Goal: Task Accomplishment & Management: Complete application form

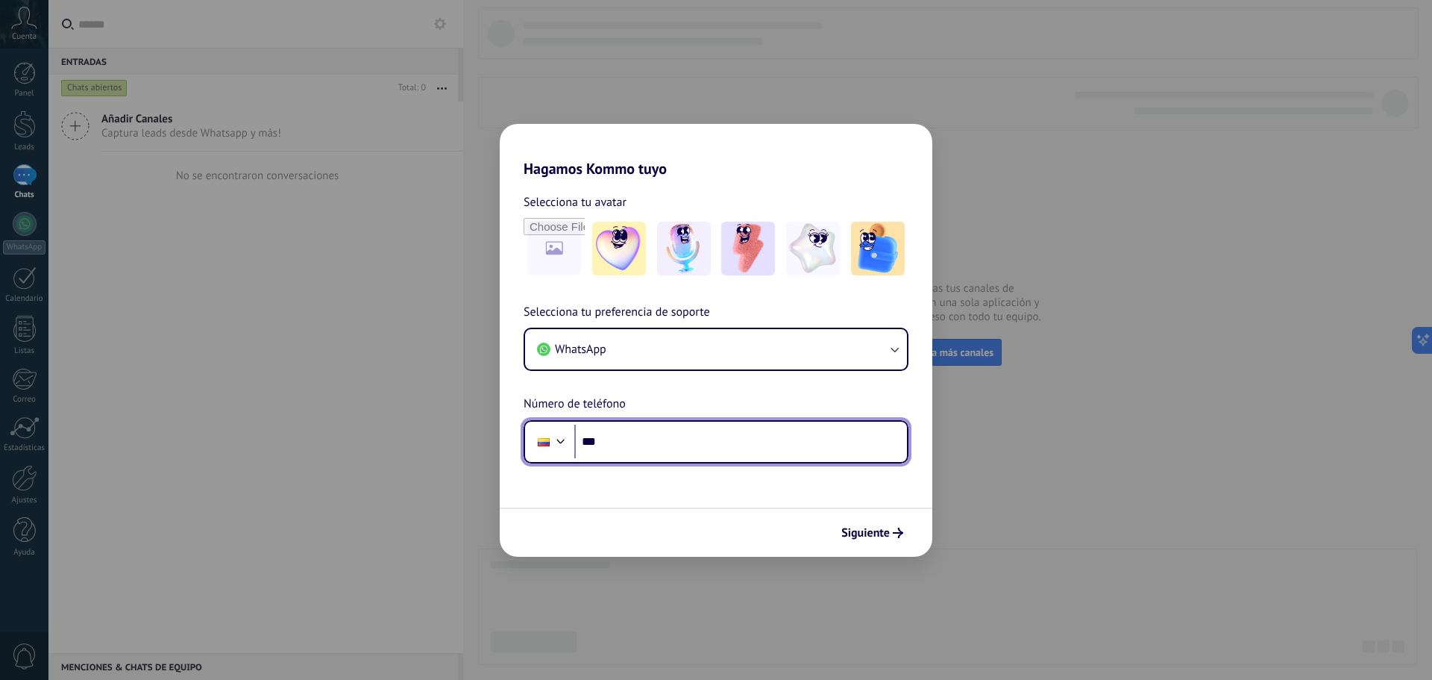
click at [726, 454] on input "***" at bounding box center [740, 441] width 333 height 34
type input "**********"
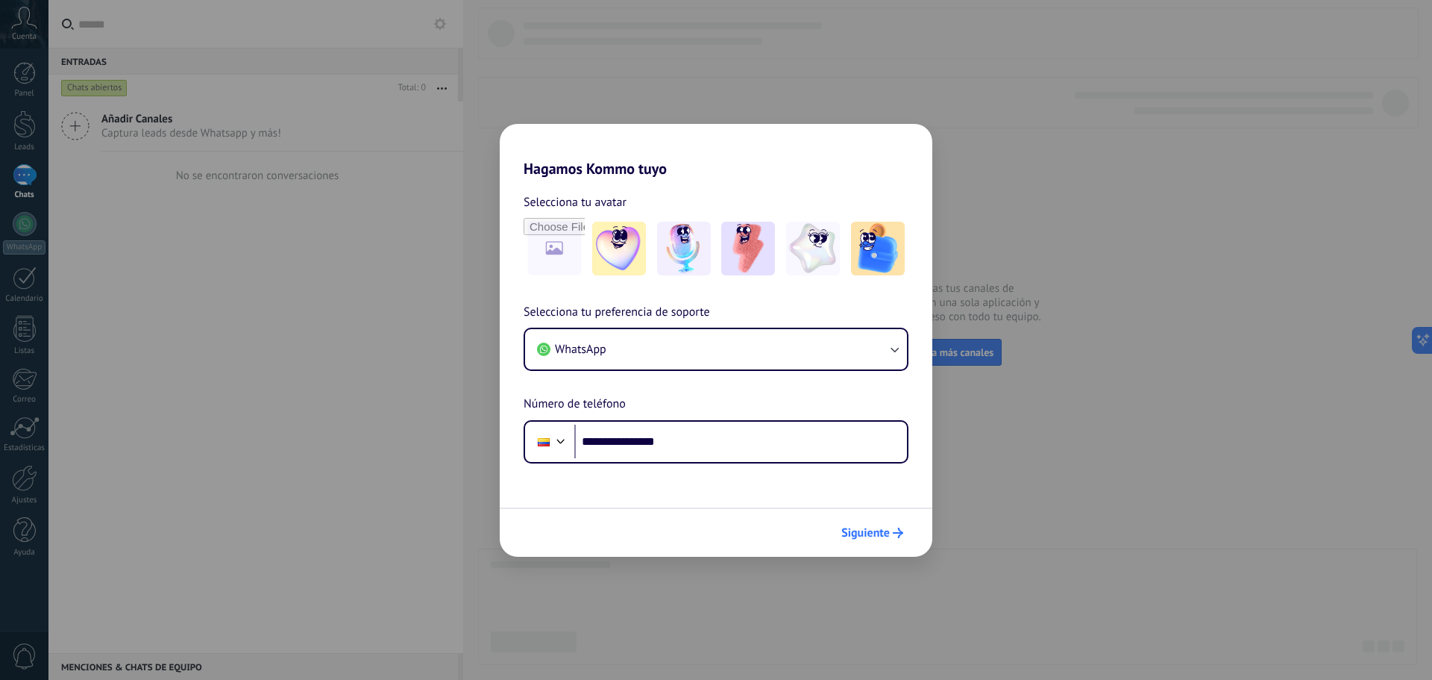
click at [874, 536] on span "Siguiente" at bounding box center [866, 532] width 48 height 10
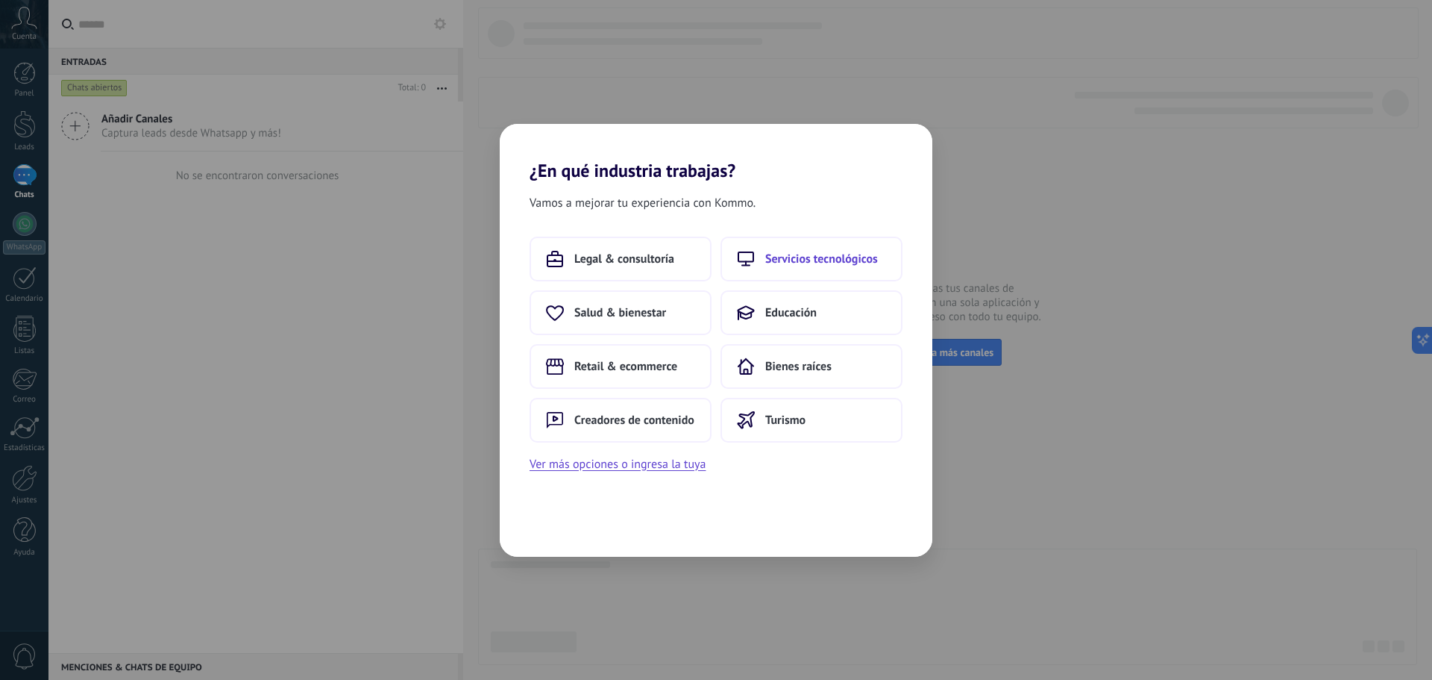
click at [823, 256] on span "Servicios tecnológicos" at bounding box center [821, 258] width 113 height 15
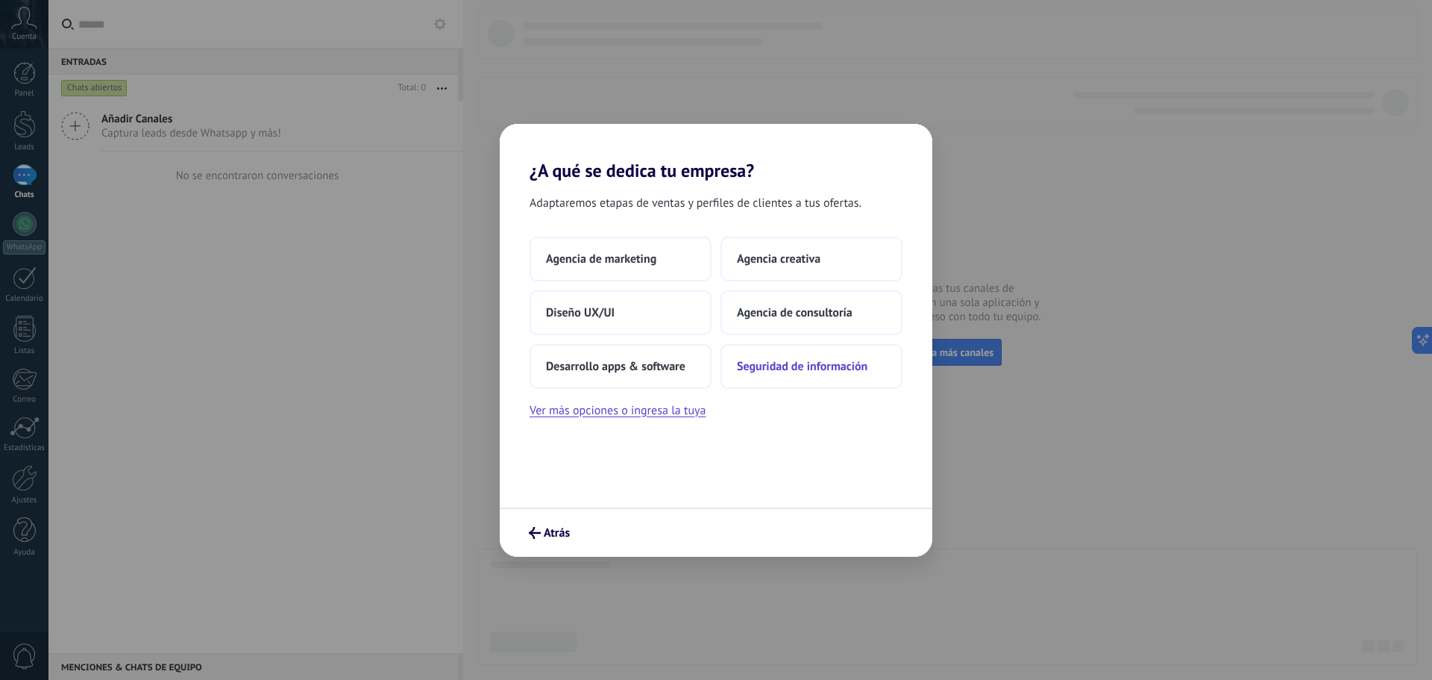
click at [788, 366] on span "Seguridad de información" at bounding box center [802, 366] width 131 height 15
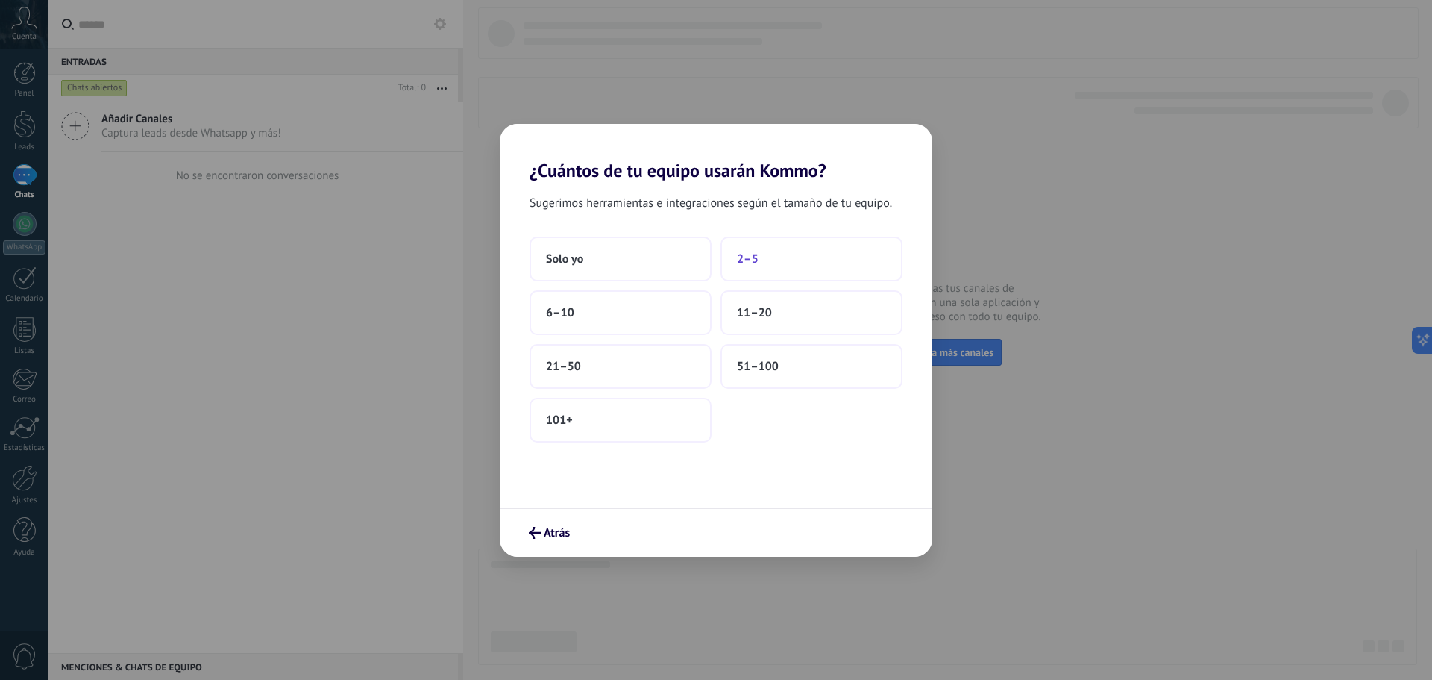
click at [789, 263] on button "2–5" at bounding box center [812, 258] width 182 height 45
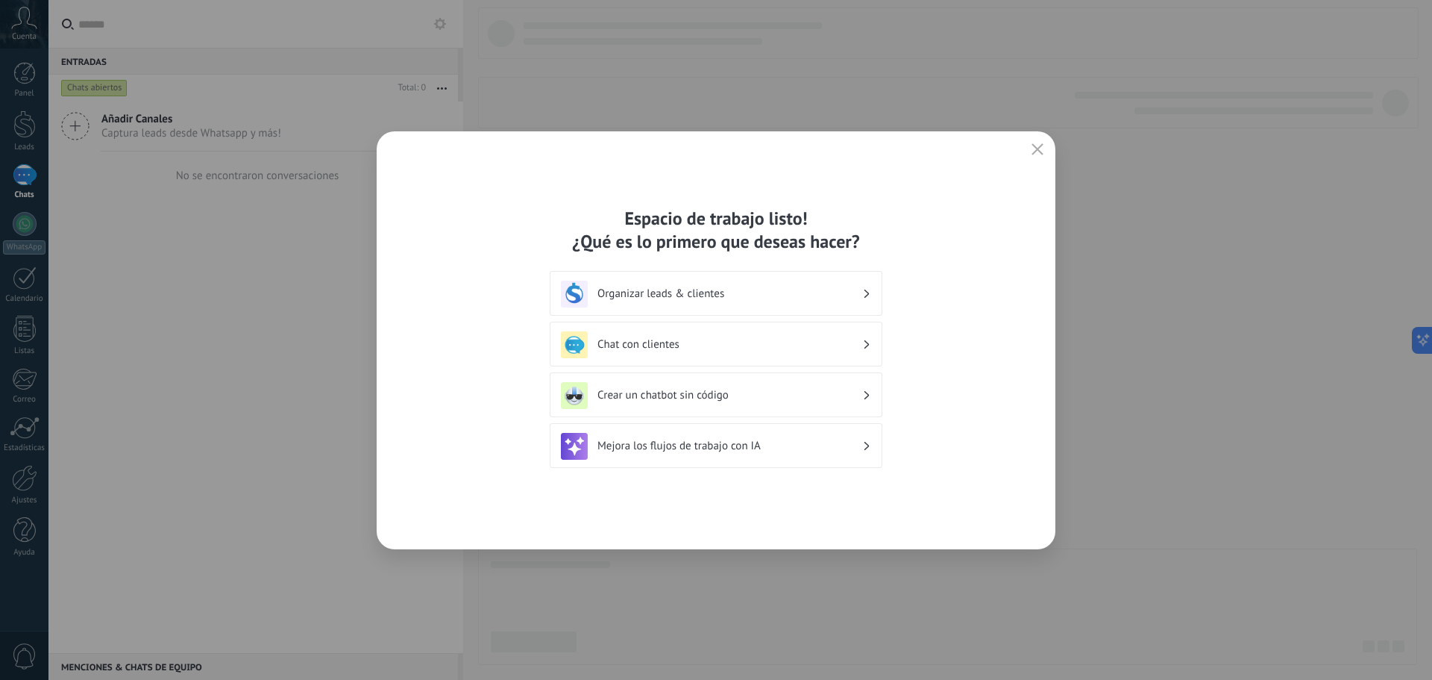
click at [1035, 151] on icon "button" at bounding box center [1038, 149] width 12 height 12
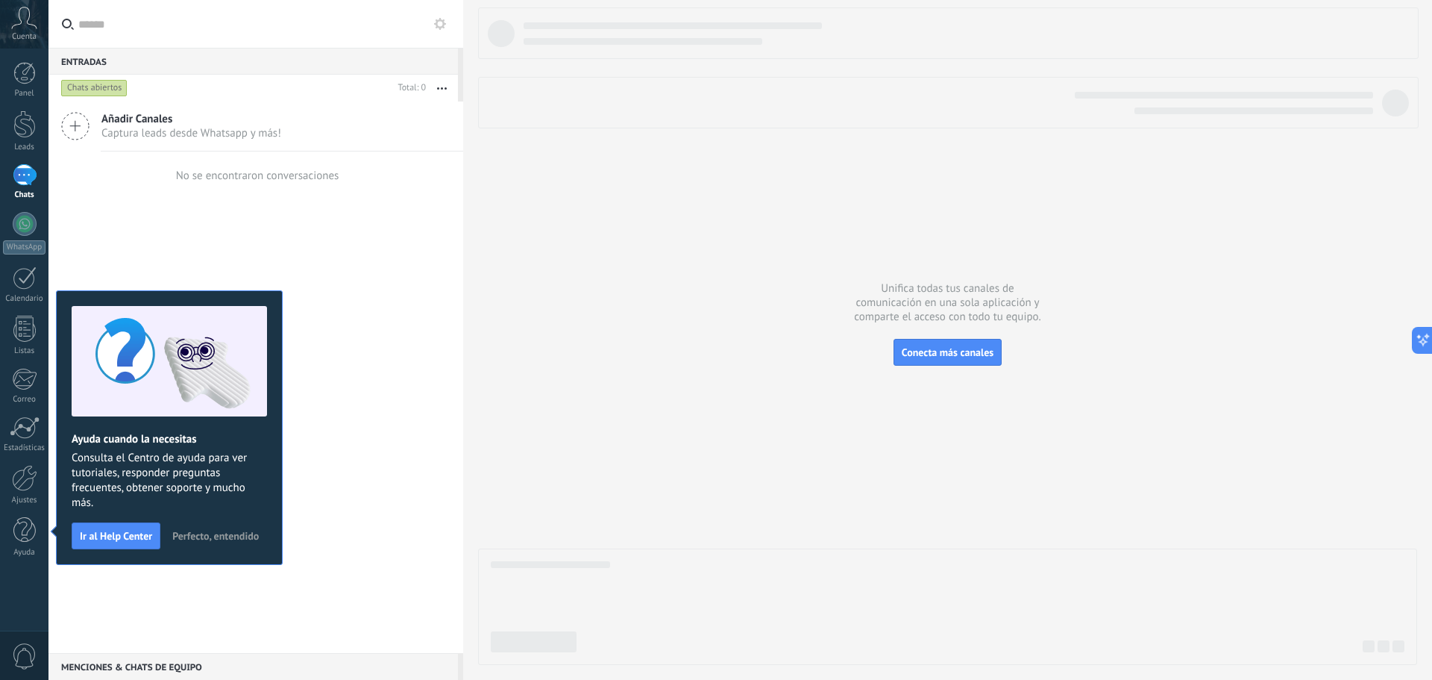
drag, startPoint x: 411, startPoint y: 307, endPoint x: 438, endPoint y: 311, distance: 27.2
click at [413, 309] on div "Añadir Canales Captura leads desde Whatsapp y más! No se encontraron conversaci…" at bounding box center [255, 376] width 415 height 551
click at [20, 21] on icon at bounding box center [24, 18] width 26 height 22
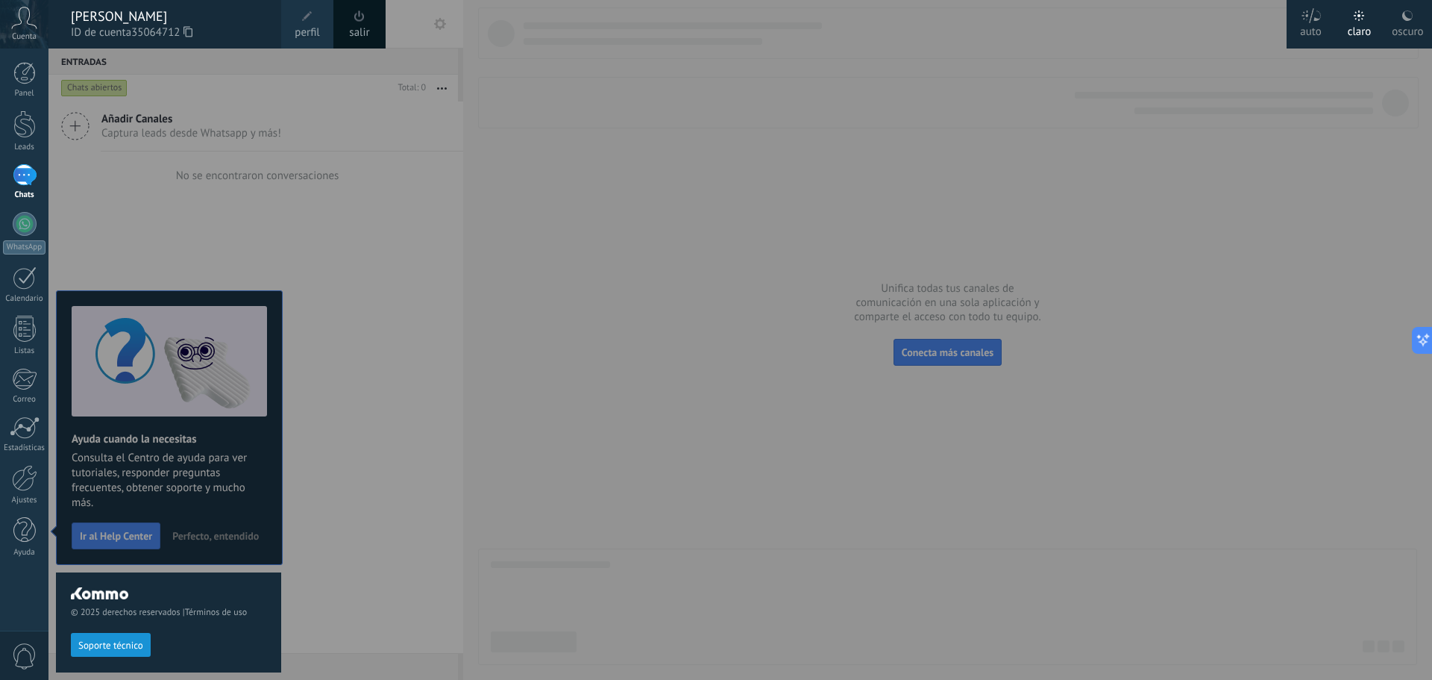
click at [16, 13] on icon at bounding box center [24, 18] width 26 height 22
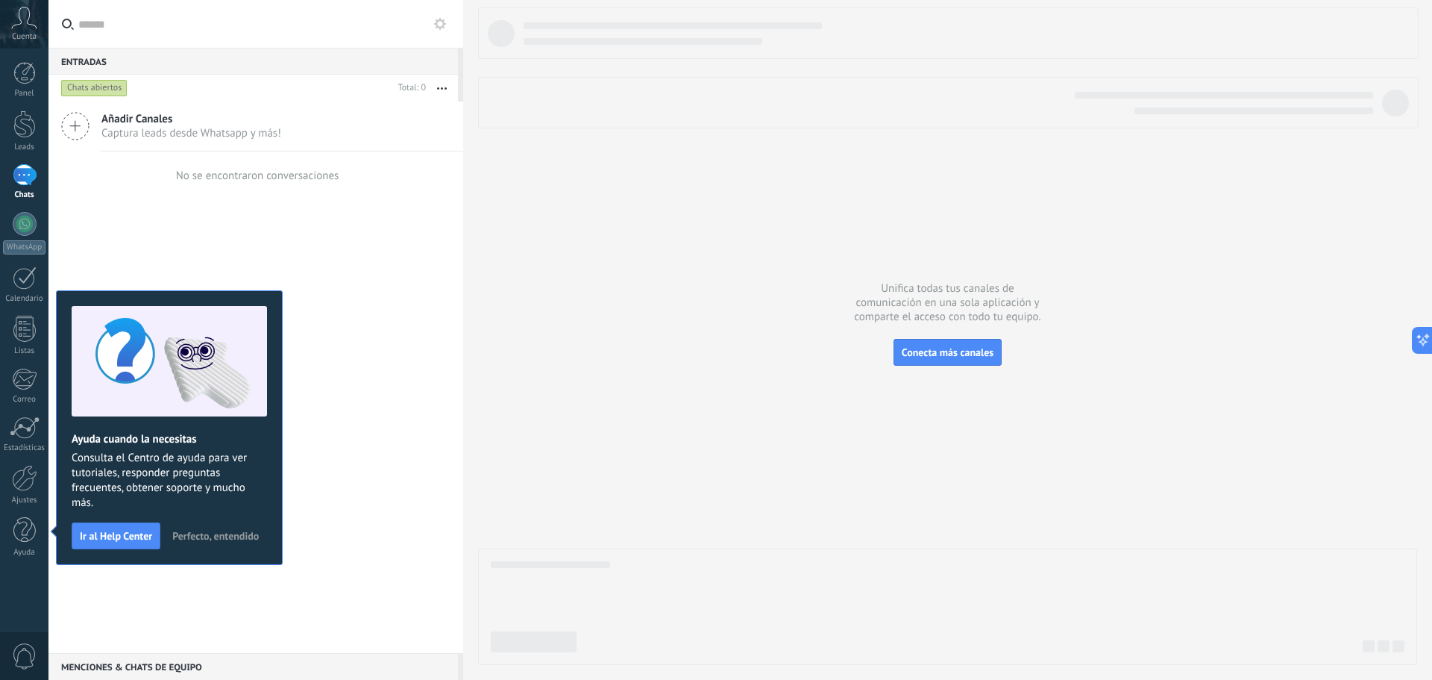
click at [219, 538] on span "Perfecto, entendido" at bounding box center [215, 535] width 87 height 10
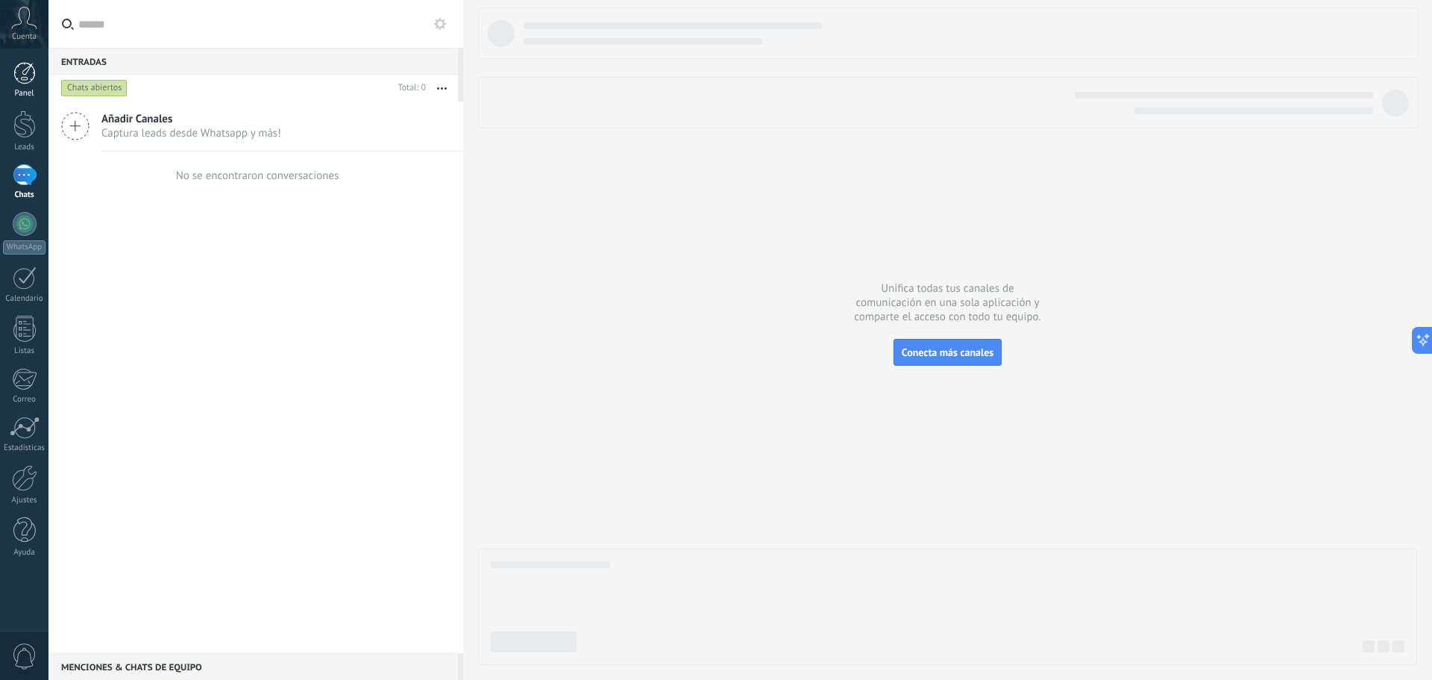
click at [34, 69] on div at bounding box center [24, 73] width 22 height 22
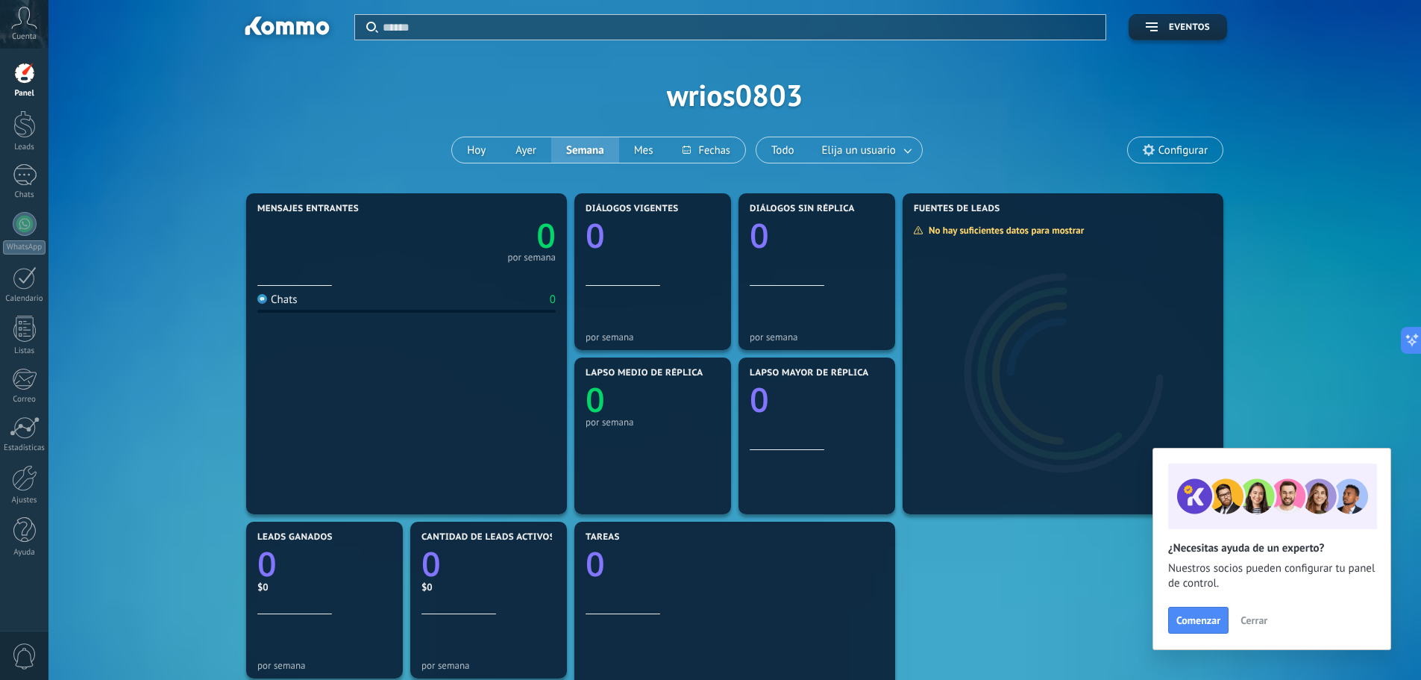
click at [25, 71] on div at bounding box center [24, 73] width 22 height 22
click at [31, 128] on div at bounding box center [24, 124] width 22 height 28
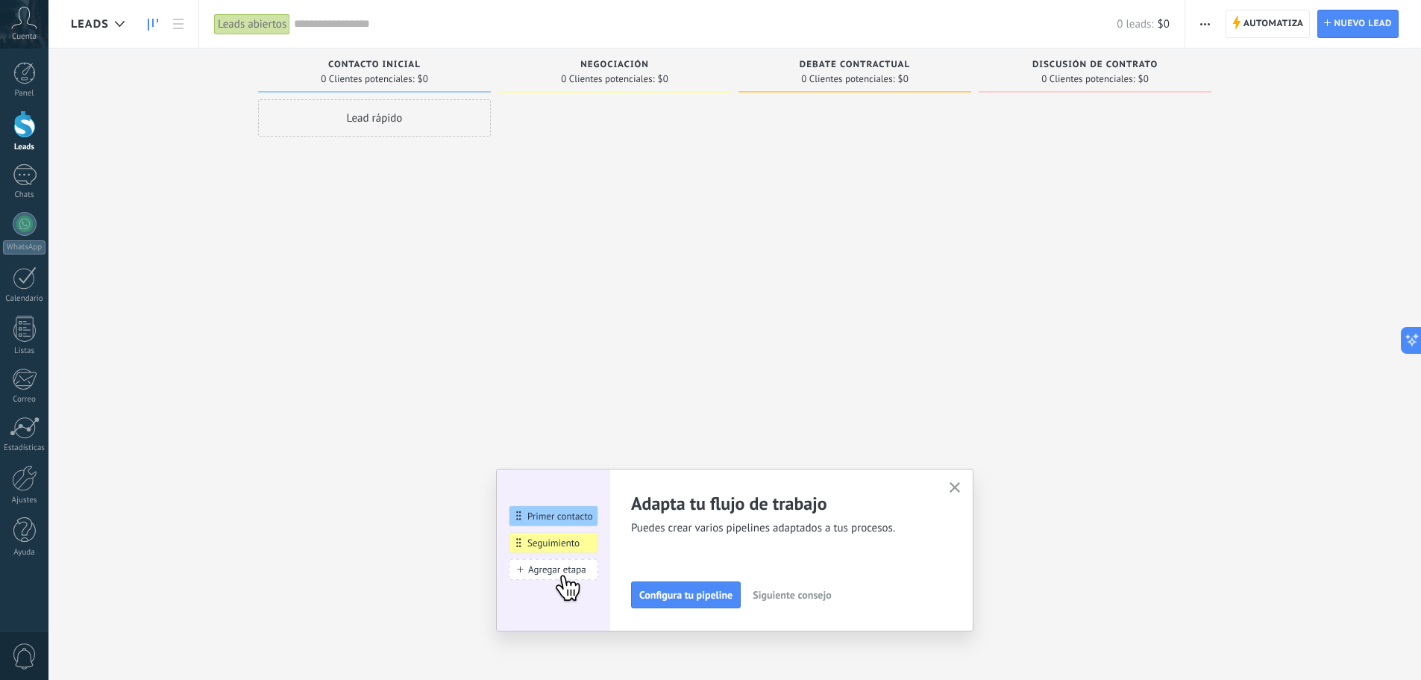
click at [961, 485] on use "button" at bounding box center [955, 487] width 11 height 11
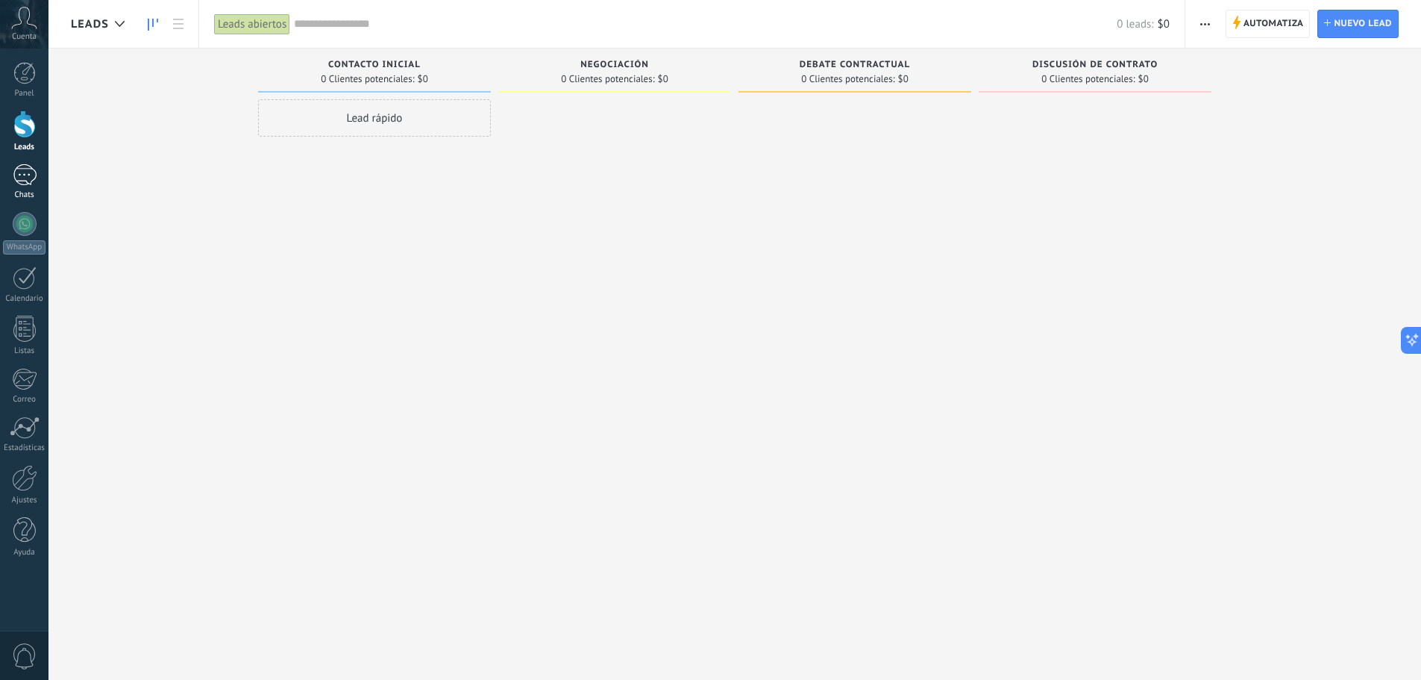
click at [26, 183] on div at bounding box center [25, 175] width 24 height 22
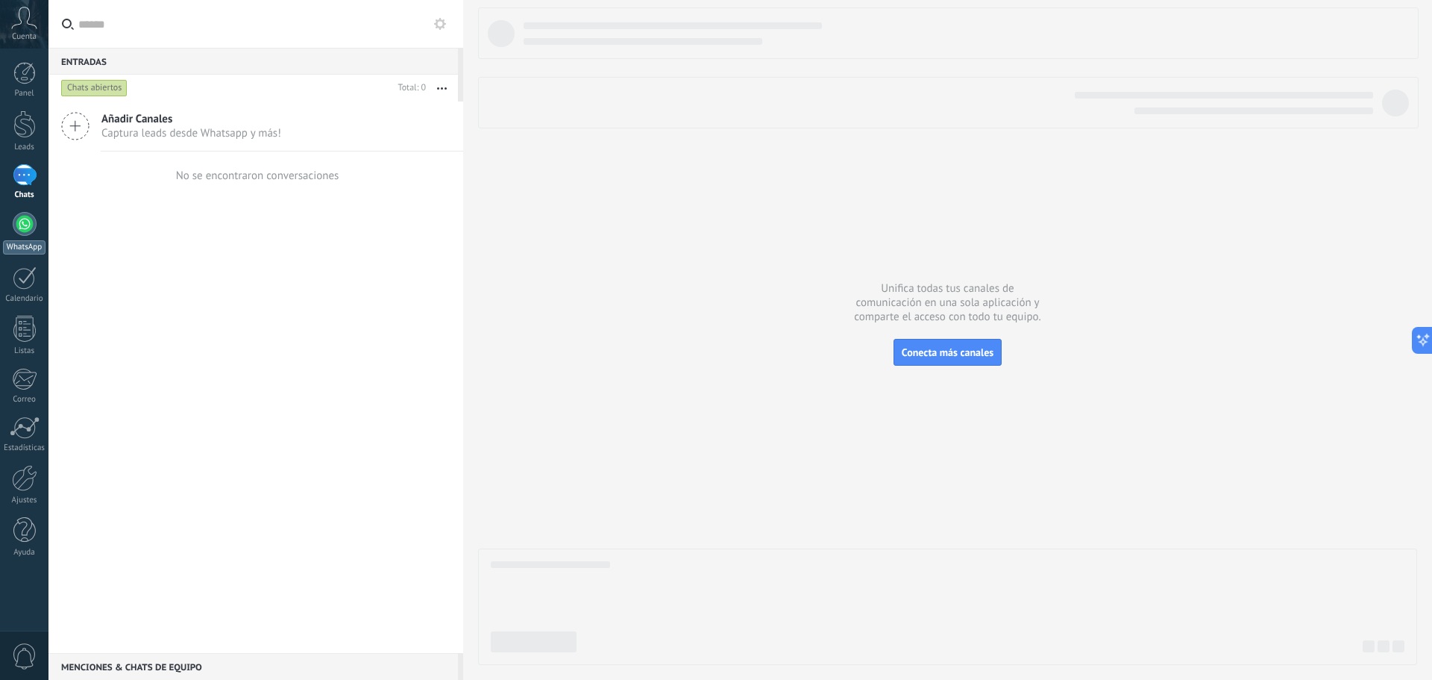
click at [25, 228] on div at bounding box center [25, 224] width 24 height 24
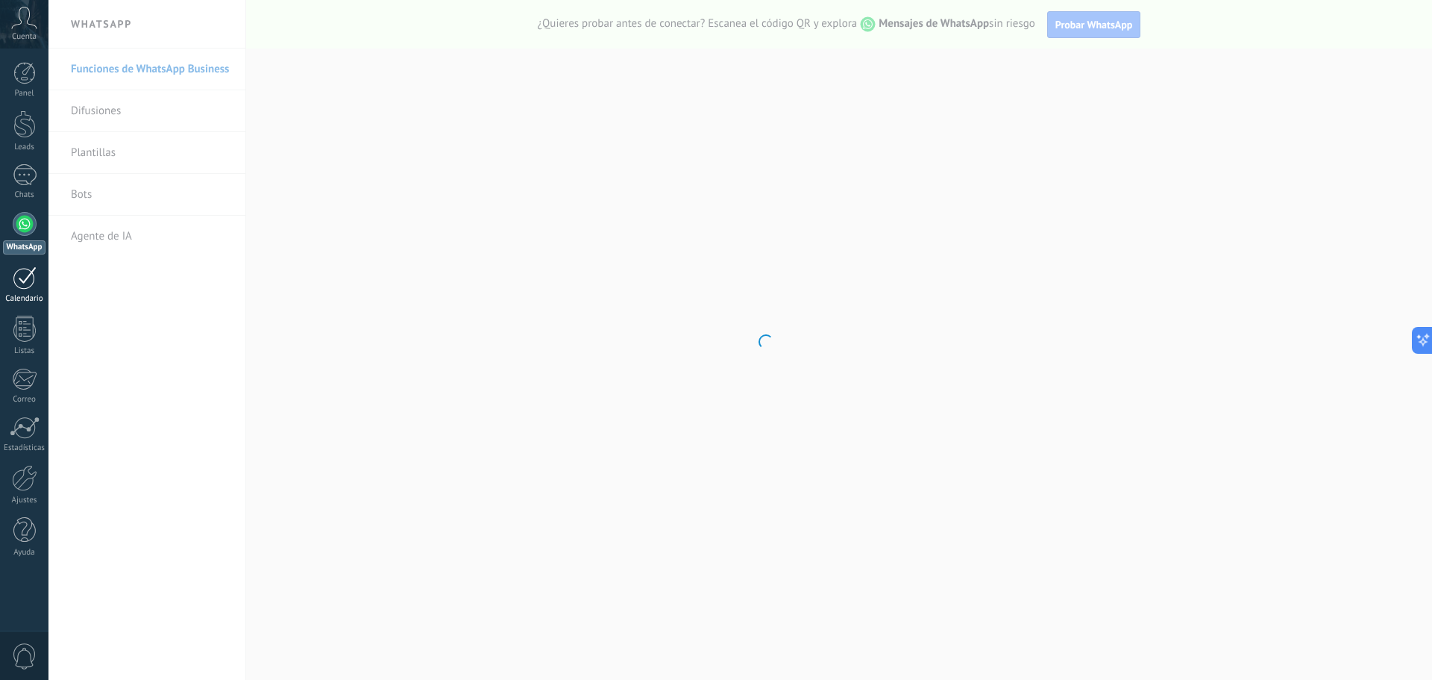
click at [28, 274] on div at bounding box center [25, 277] width 24 height 23
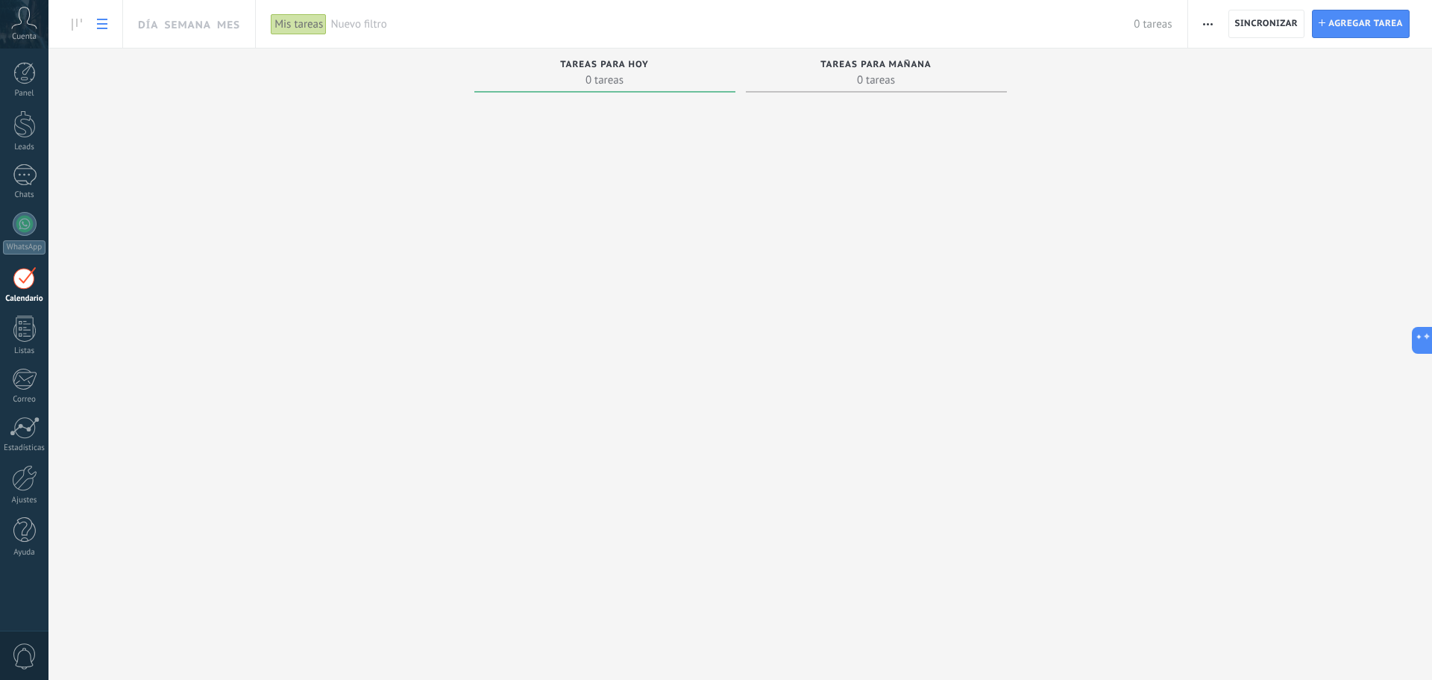
click at [102, 20] on use at bounding box center [102, 24] width 10 height 10
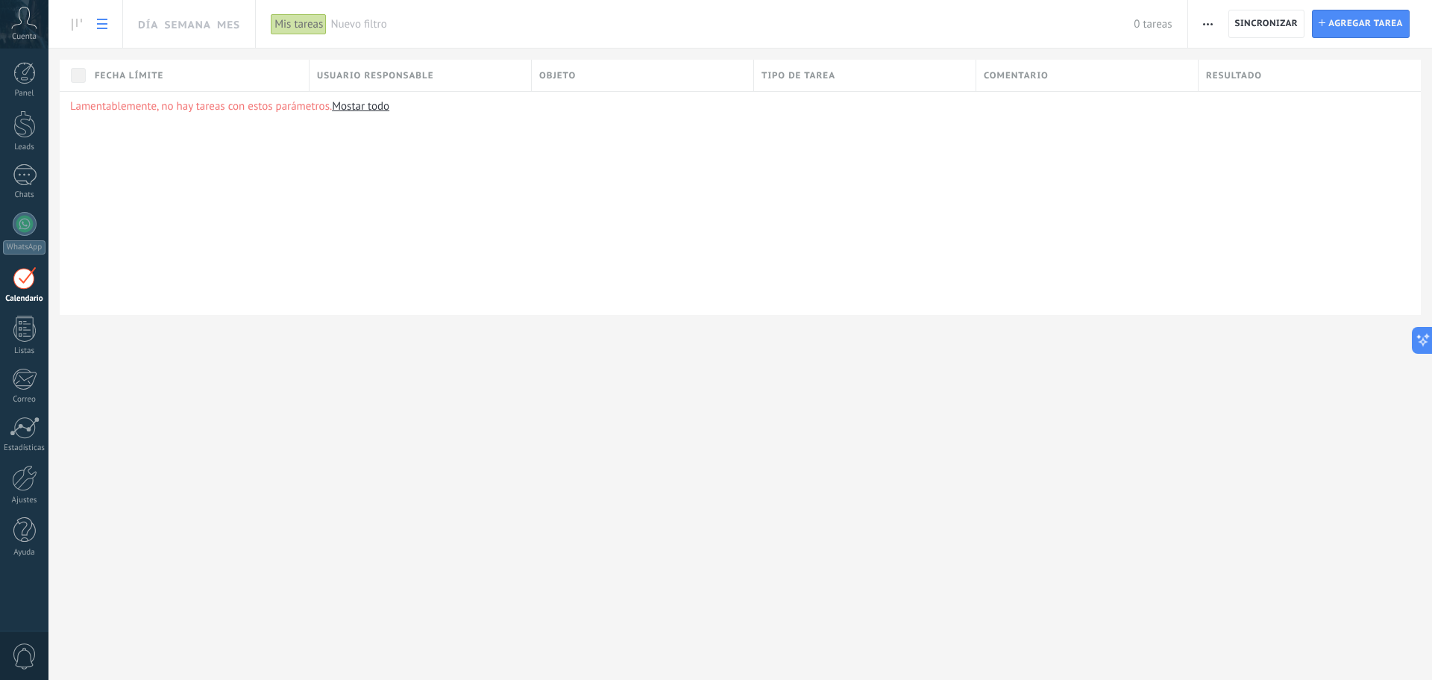
click at [102, 20] on use at bounding box center [102, 24] width 10 height 10
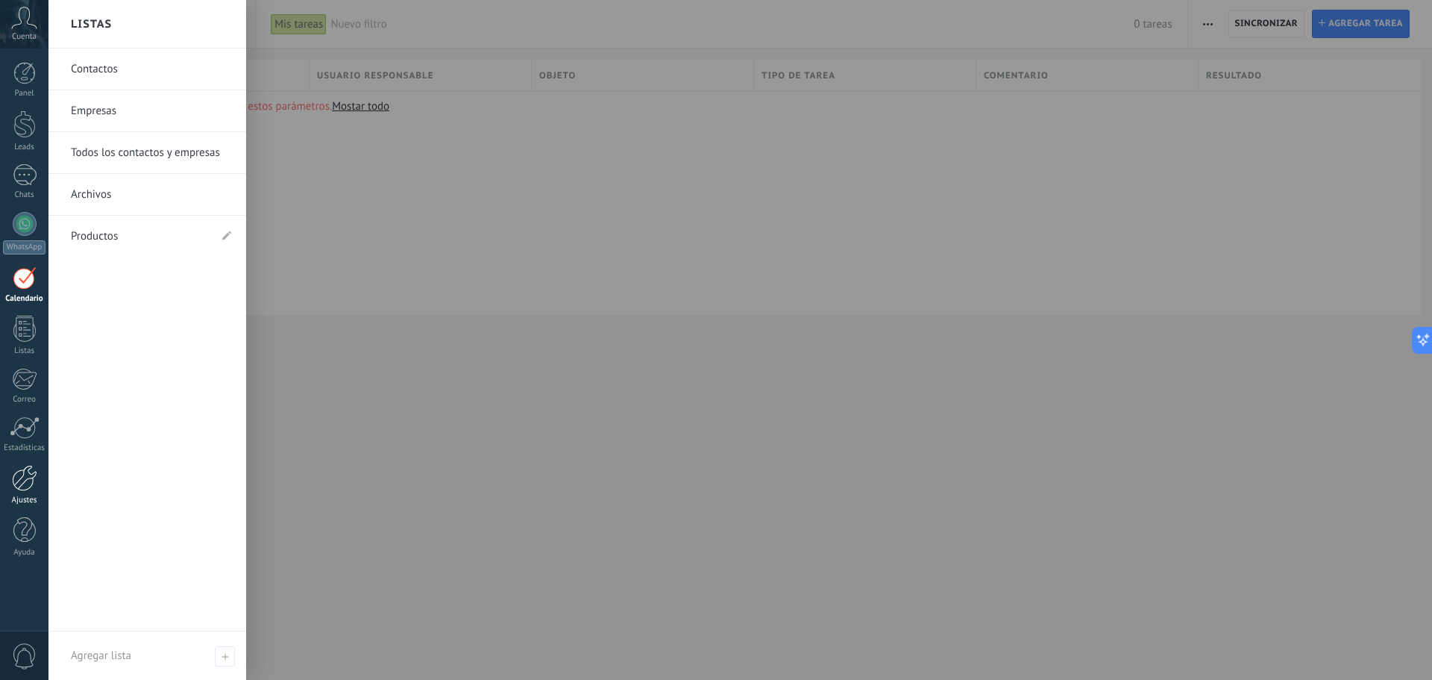
click at [16, 473] on div at bounding box center [24, 478] width 25 height 26
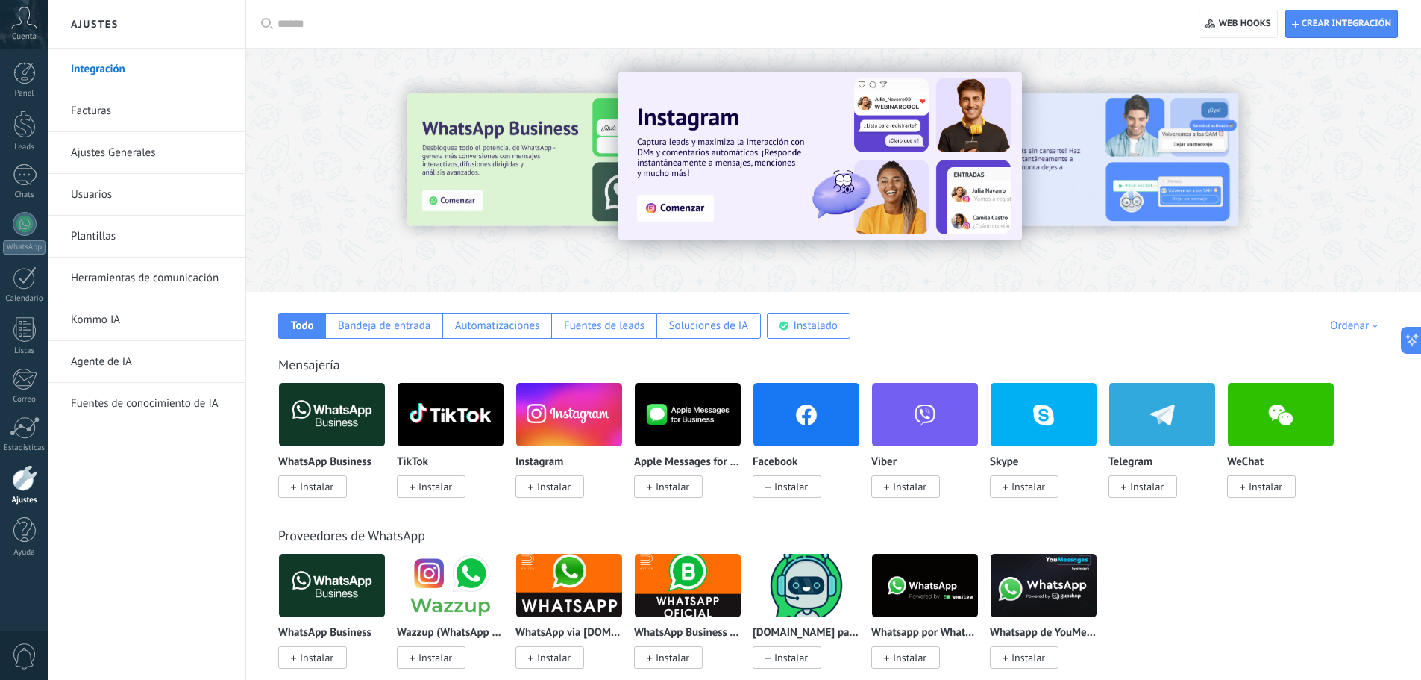
click at [100, 108] on link "Facturas" at bounding box center [151, 111] width 160 height 42
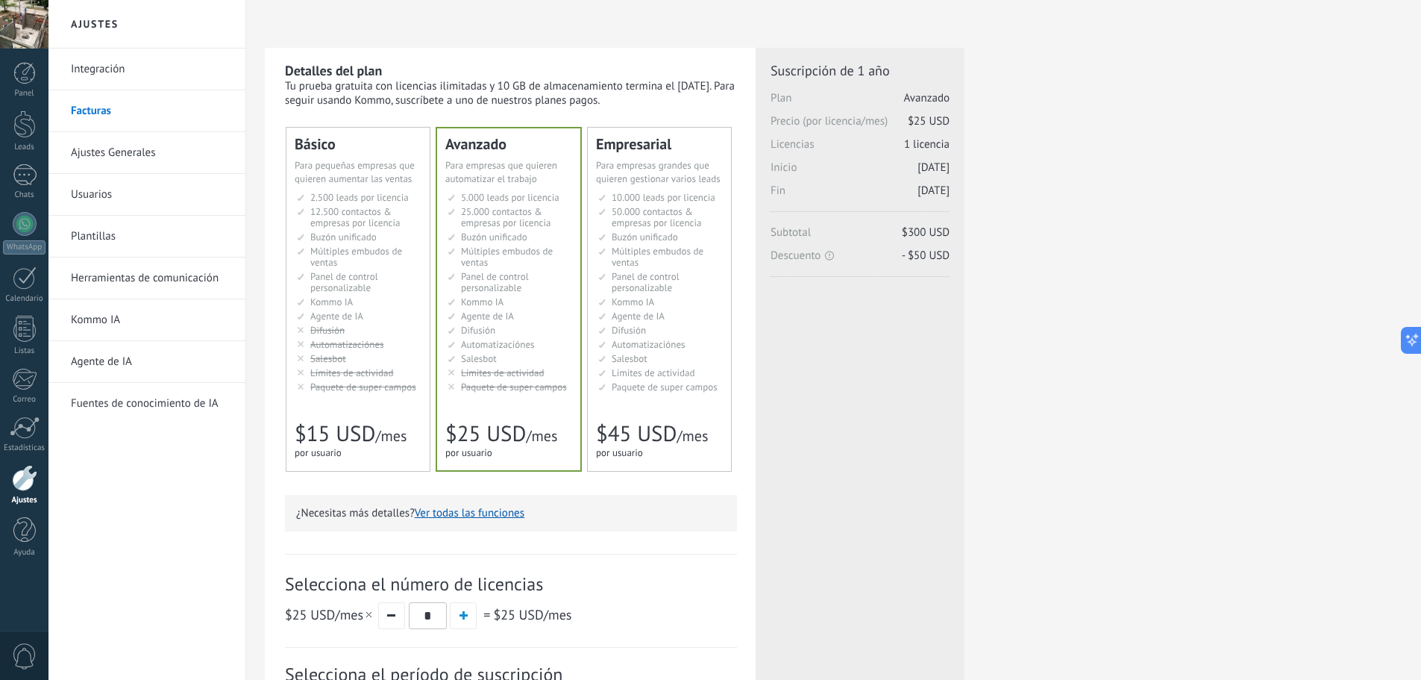
click at [107, 155] on link "Ajustes Generales" at bounding box center [151, 153] width 160 height 42
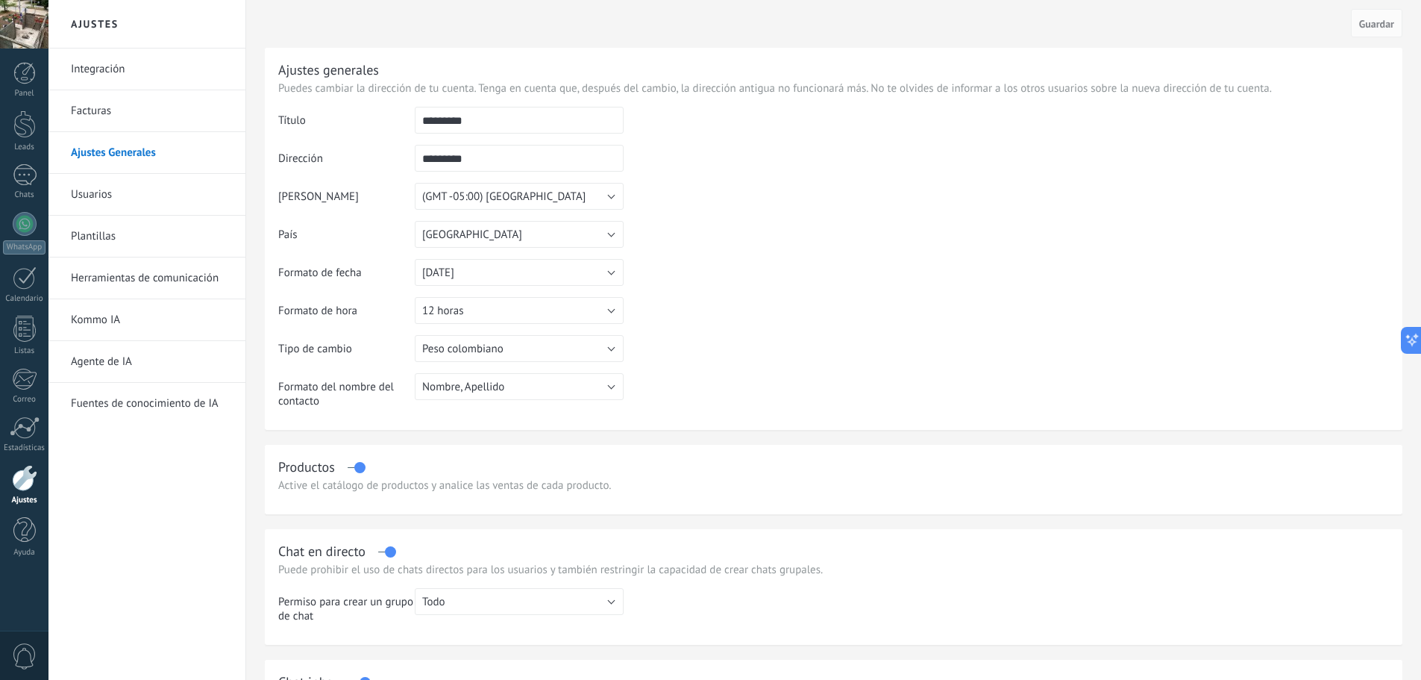
click at [90, 241] on link "Plantillas" at bounding box center [151, 237] width 160 height 42
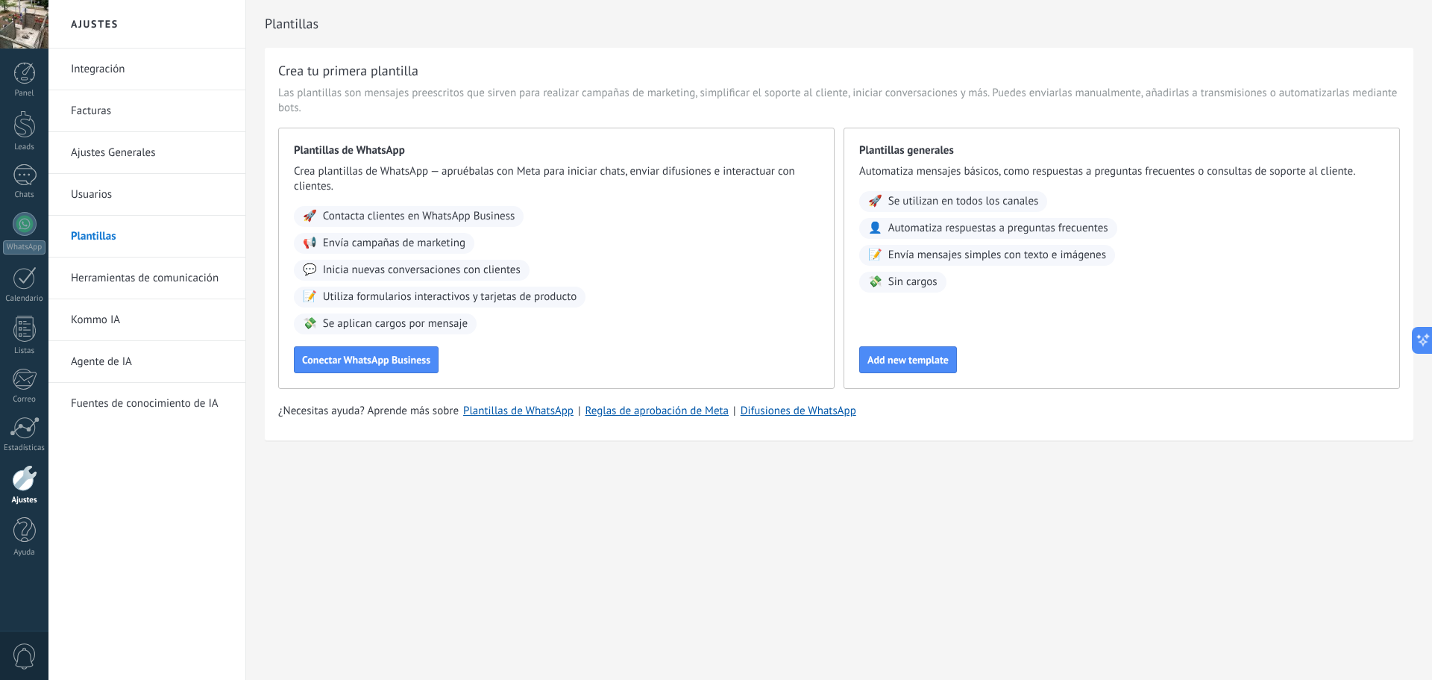
click at [99, 278] on link "Herramientas de comunicación" at bounding box center [151, 278] width 160 height 42
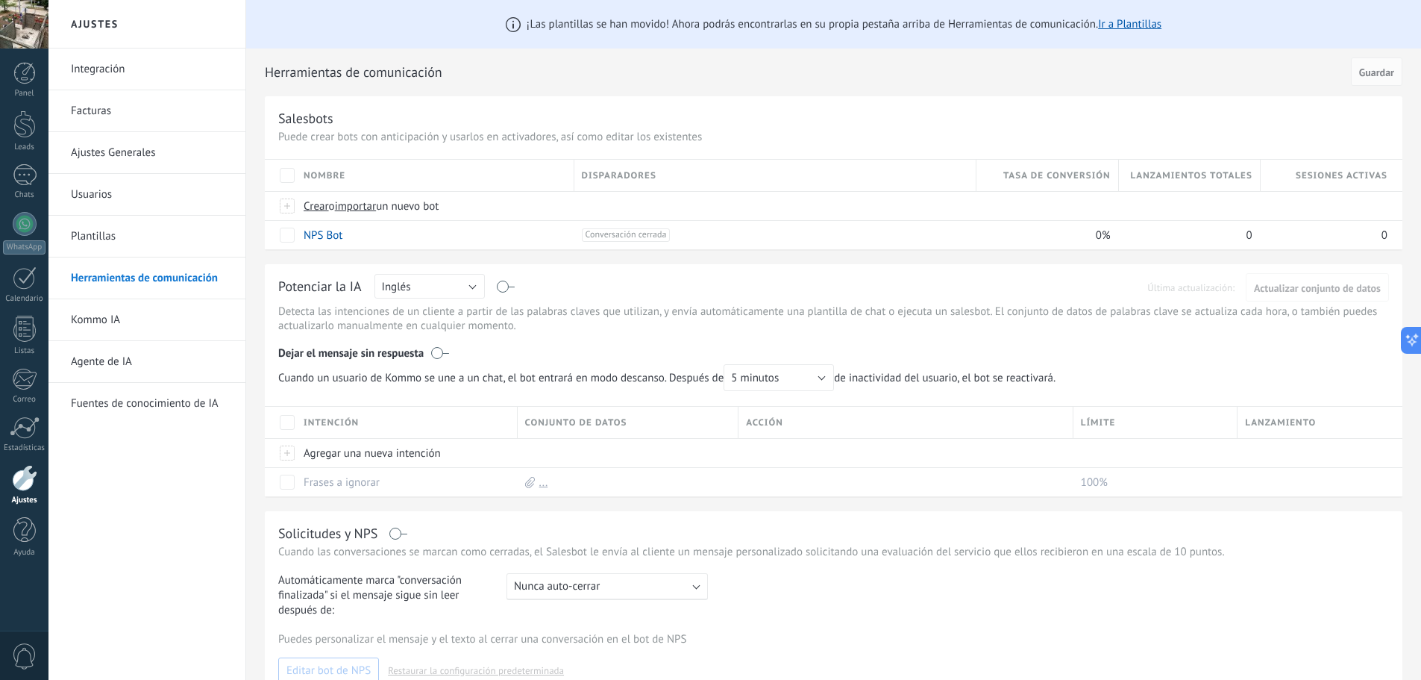
click at [107, 315] on link "Kommo IA" at bounding box center [151, 320] width 160 height 42
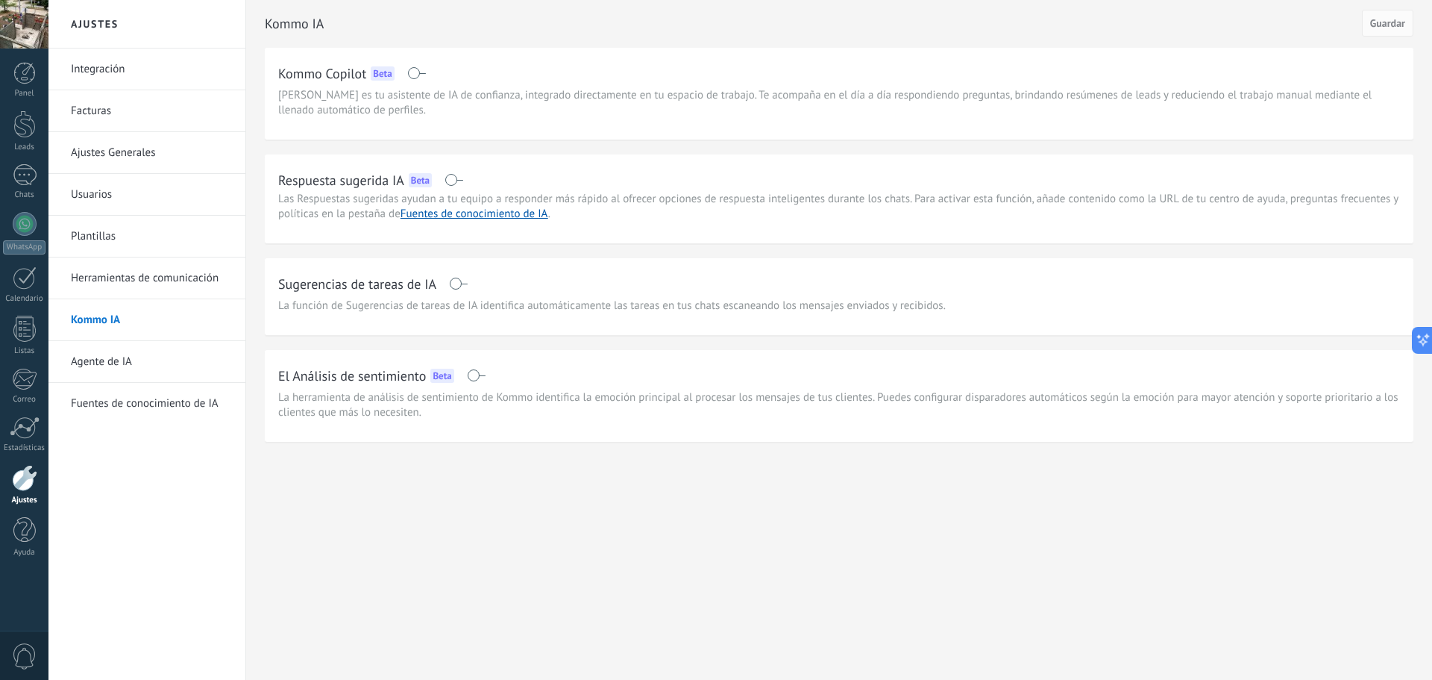
click at [23, 21] on div at bounding box center [24, 24] width 48 height 48
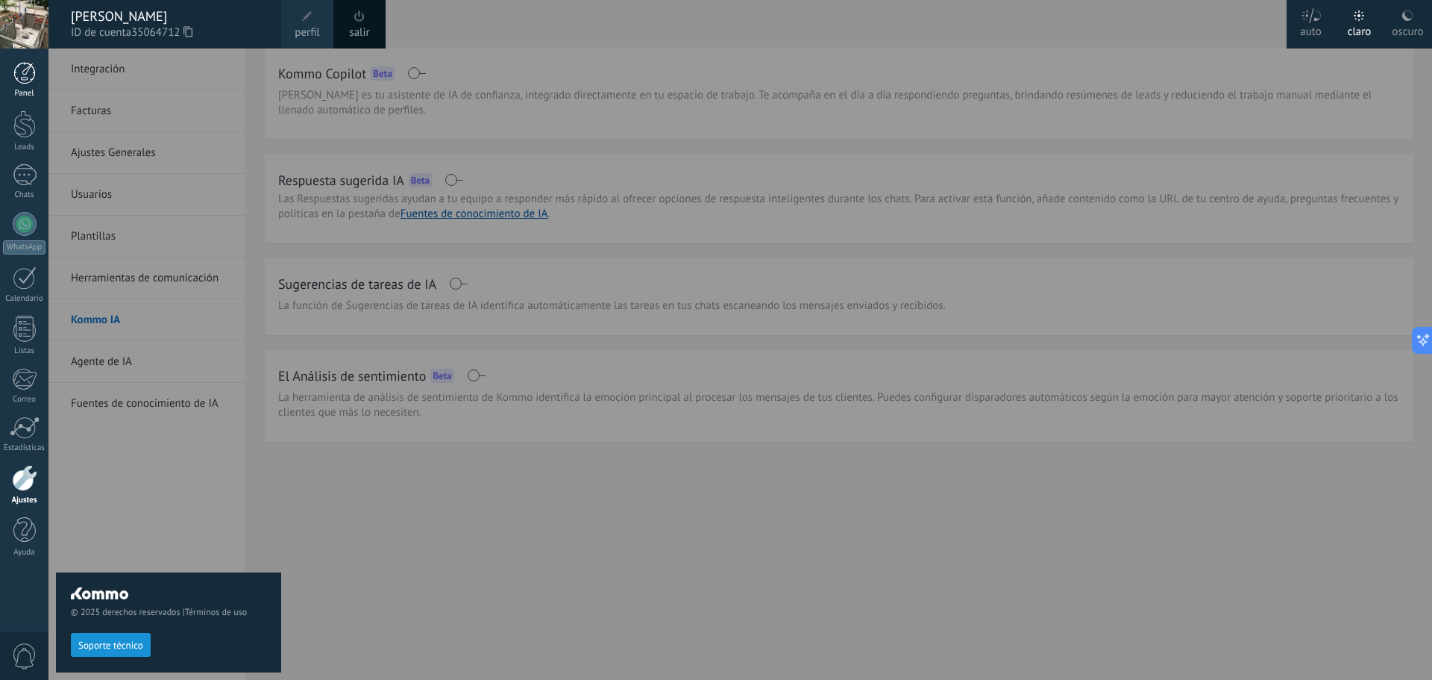
click at [22, 70] on div at bounding box center [24, 73] width 22 height 22
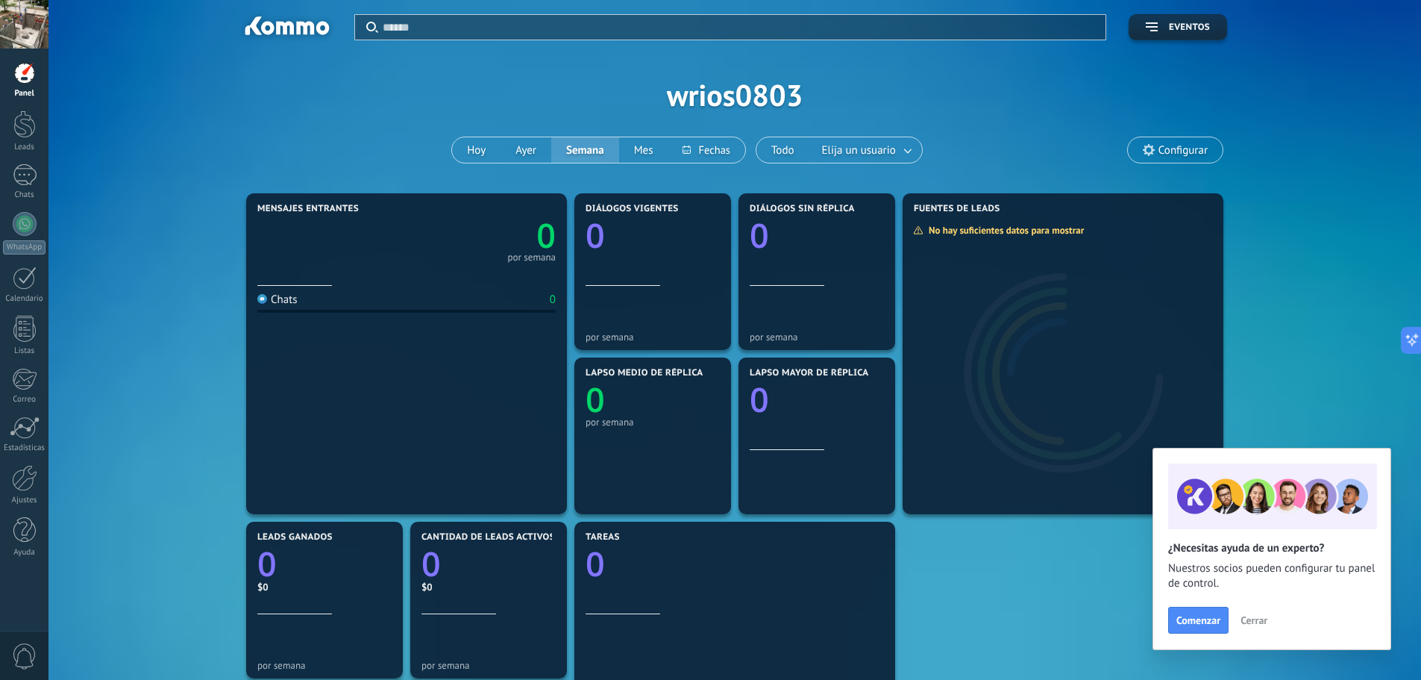
click at [337, 354] on div "Chats 0" at bounding box center [406, 395] width 298 height 219
drag, startPoint x: 337, startPoint y: 354, endPoint x: 210, endPoint y: 324, distance: 131.0
click at [412, 23] on input "text" at bounding box center [740, 27] width 714 height 16
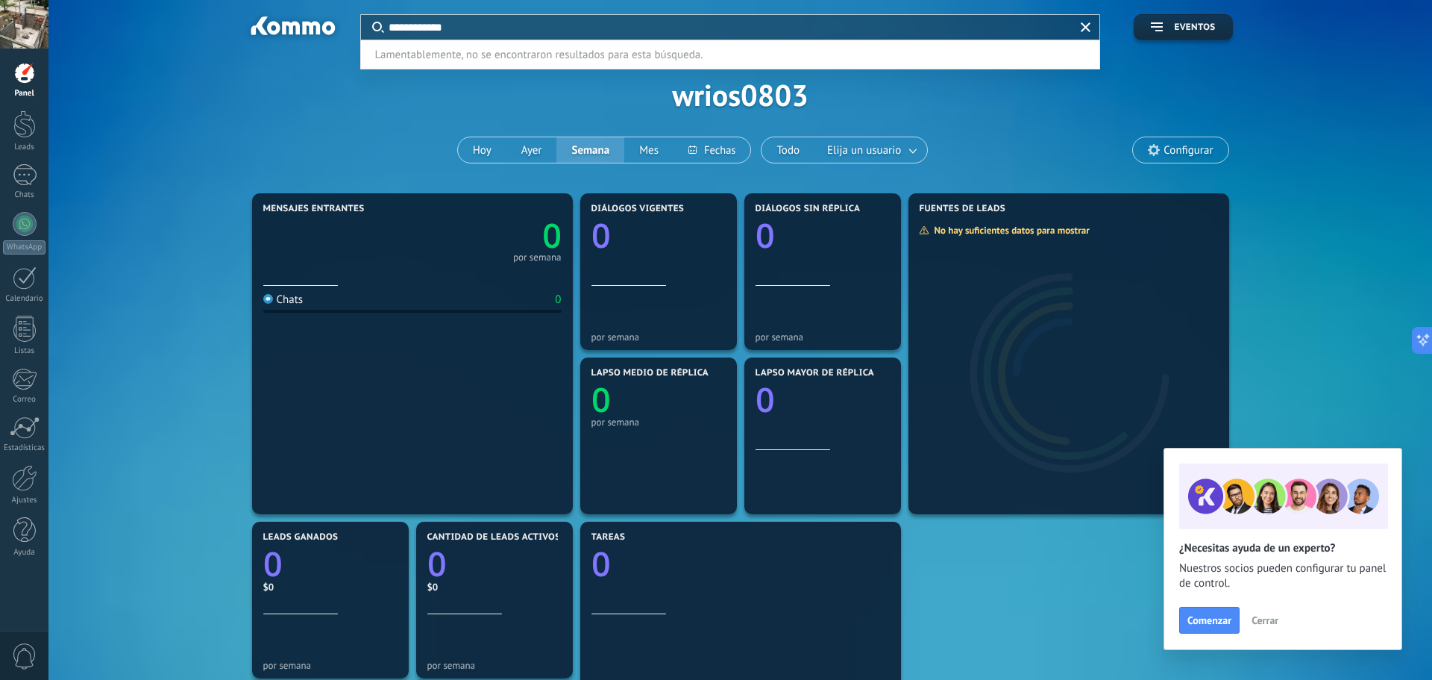
type input "**********"
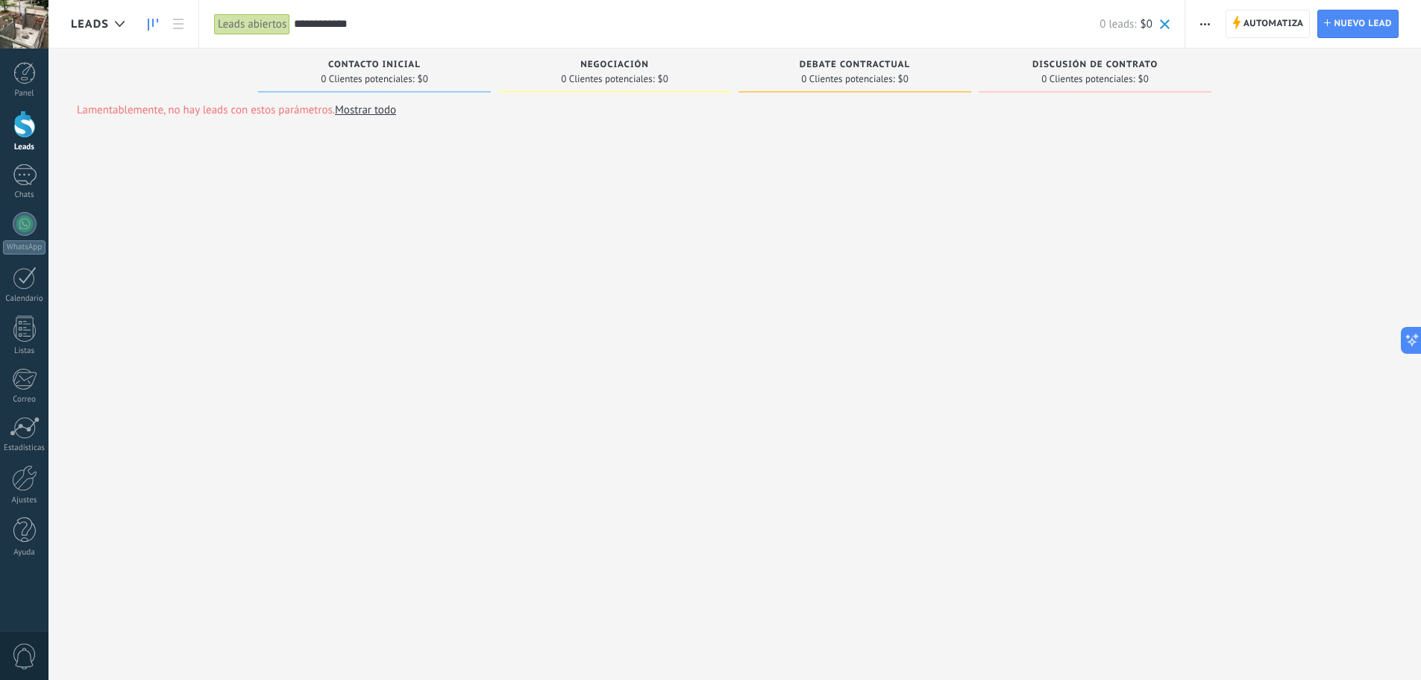
click at [384, 109] on link "Mostrar todo" at bounding box center [365, 110] width 61 height 14
click at [1352, 14] on span "Nuevo lead" at bounding box center [1363, 23] width 58 height 27
